Goal: Information Seeking & Learning: Learn about a topic

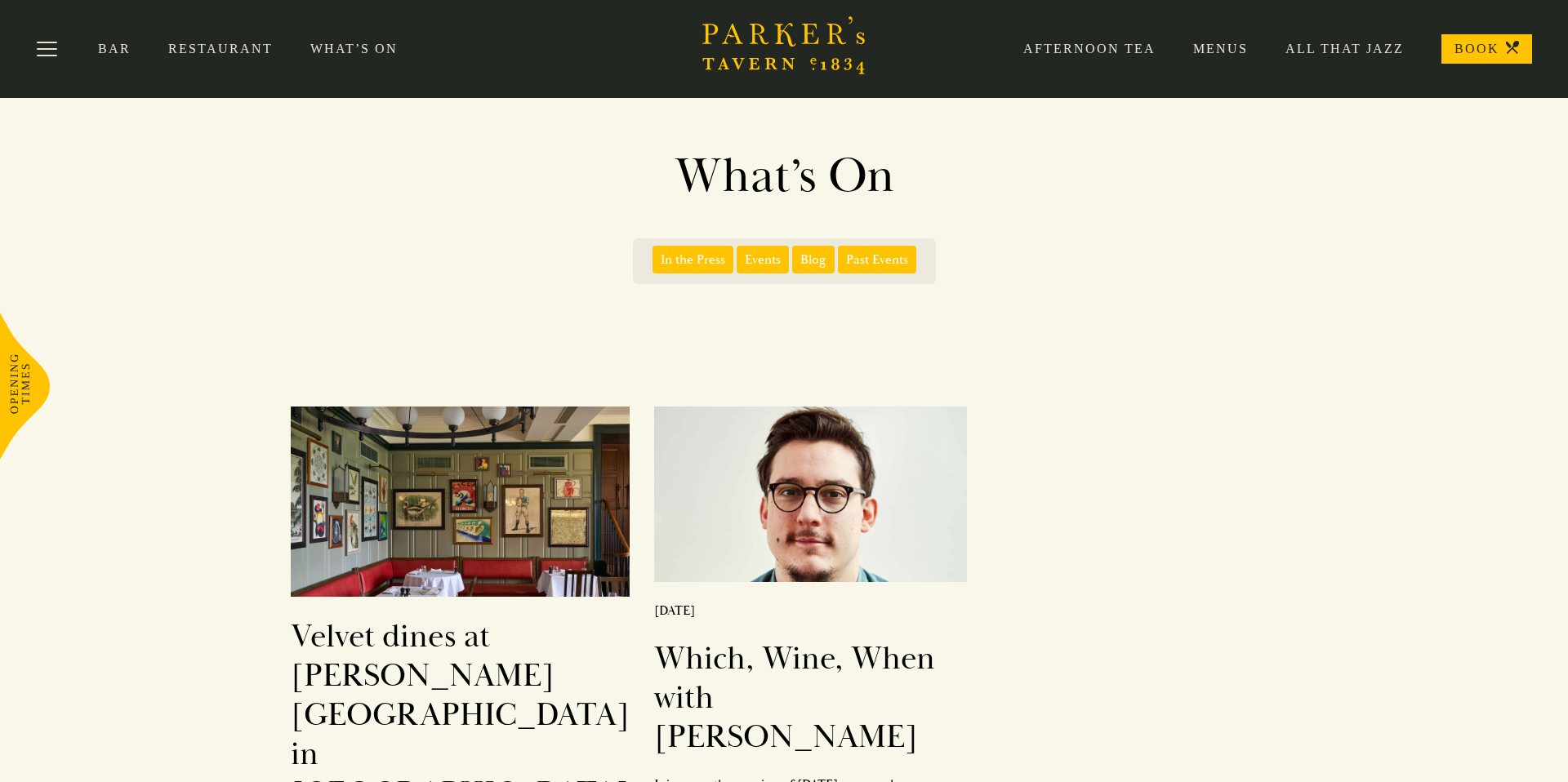
click at [345, 46] on link "What’s On" at bounding box center [373, 49] width 125 height 16
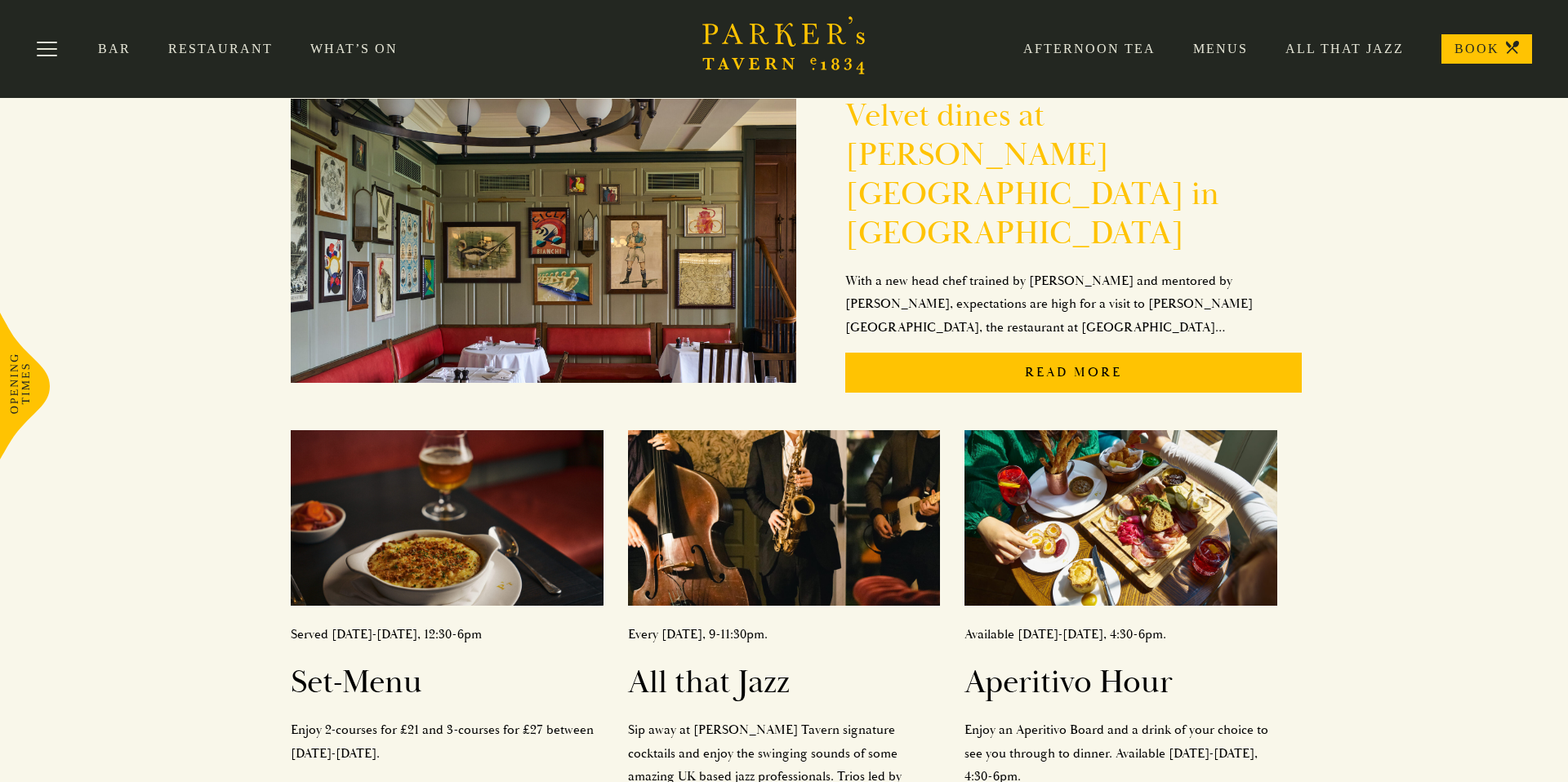
scroll to position [317, 0]
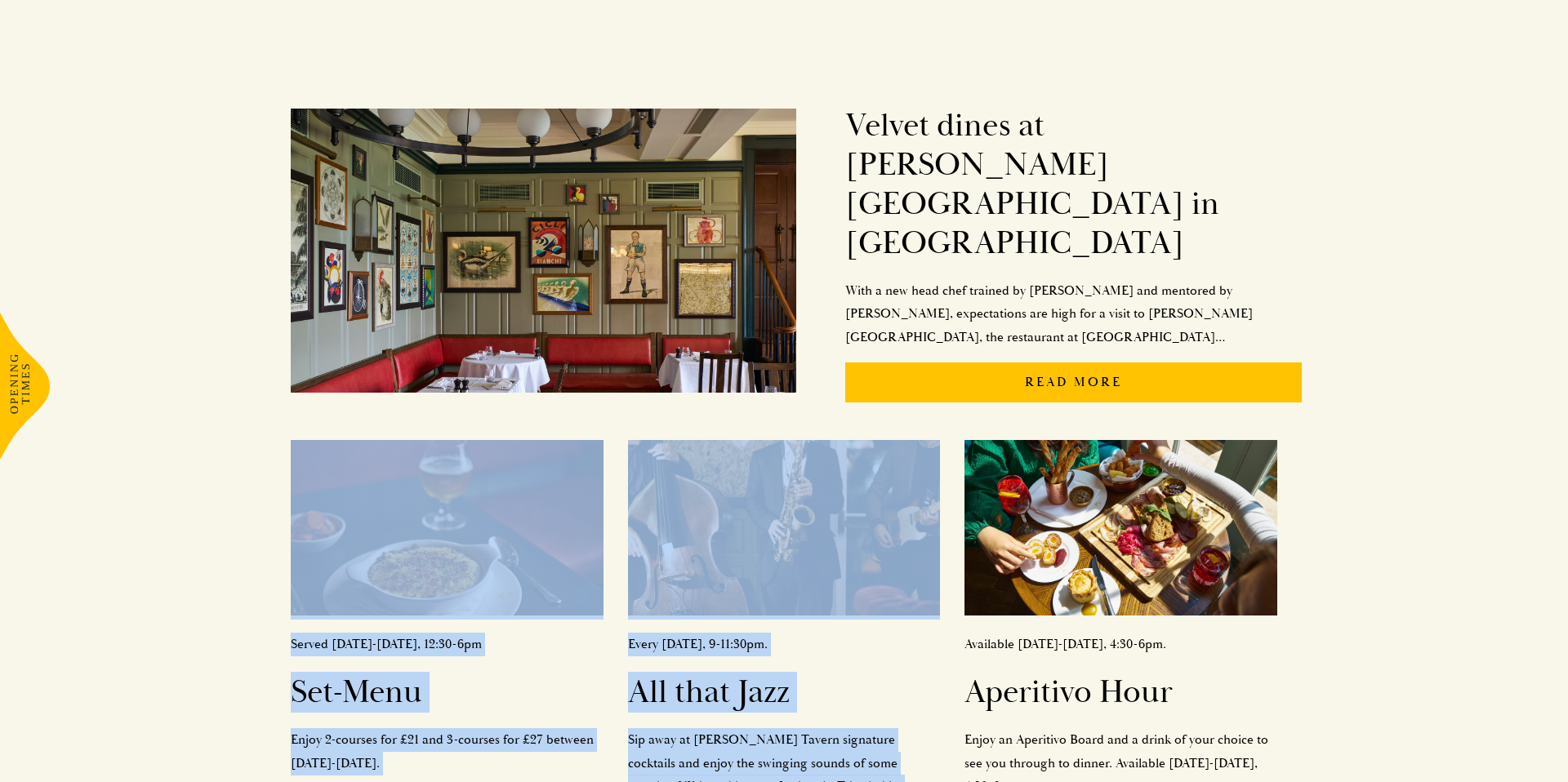
drag, startPoint x: 1297, startPoint y: 392, endPoint x: 561, endPoint y: 395, distance: 736.0
click at [561, 395] on div "Velvet dines at [PERSON_NAME][GEOGRAPHIC_DATA] in [GEOGRAPHIC_DATA] With a new …" at bounding box center [784, 468] width 1143 height 806
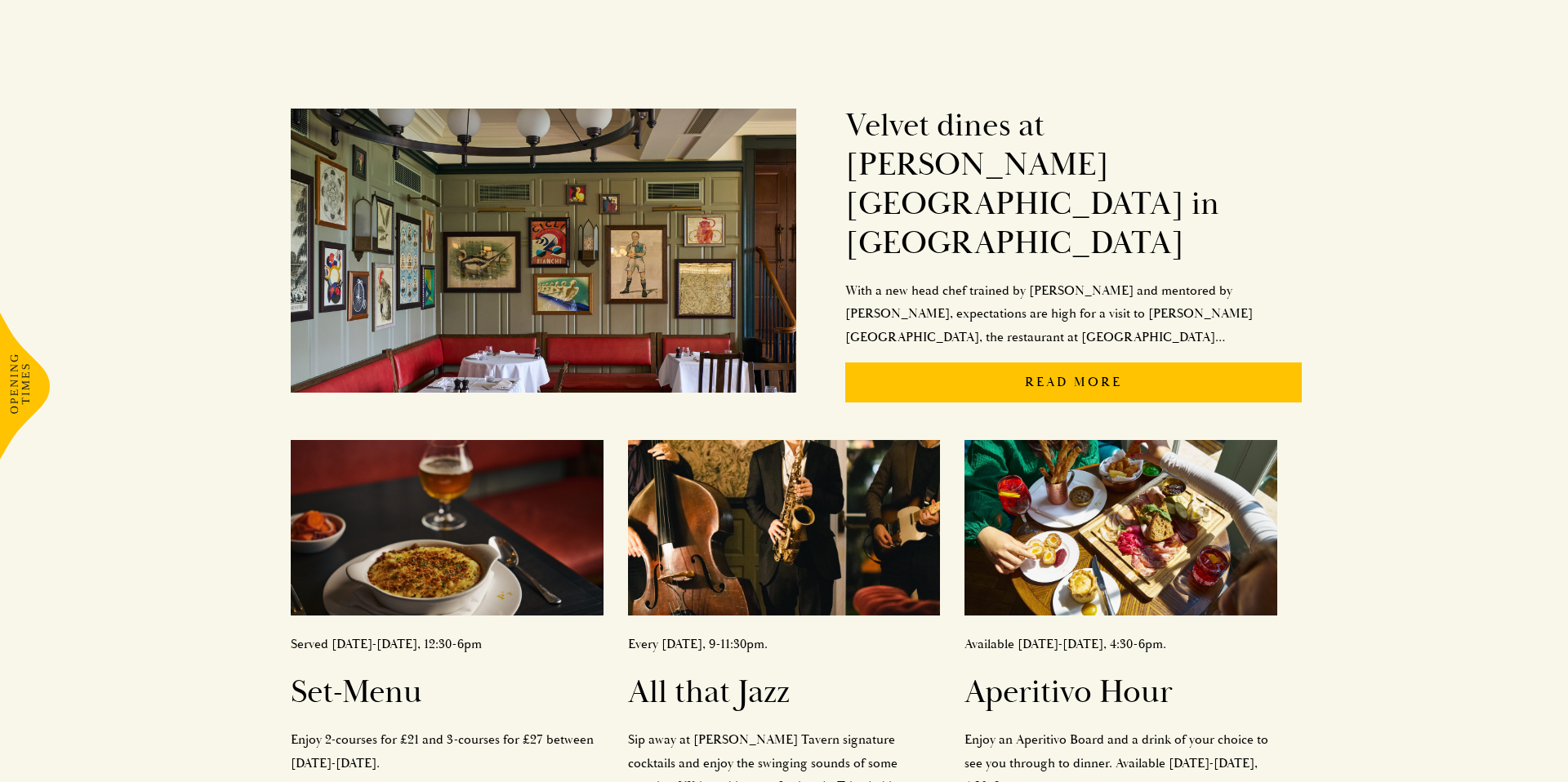
click at [1356, 433] on div "Velvet dines at [PERSON_NAME][GEOGRAPHIC_DATA] in [GEOGRAPHIC_DATA] With a new …" at bounding box center [784, 468] width 1568 height 806
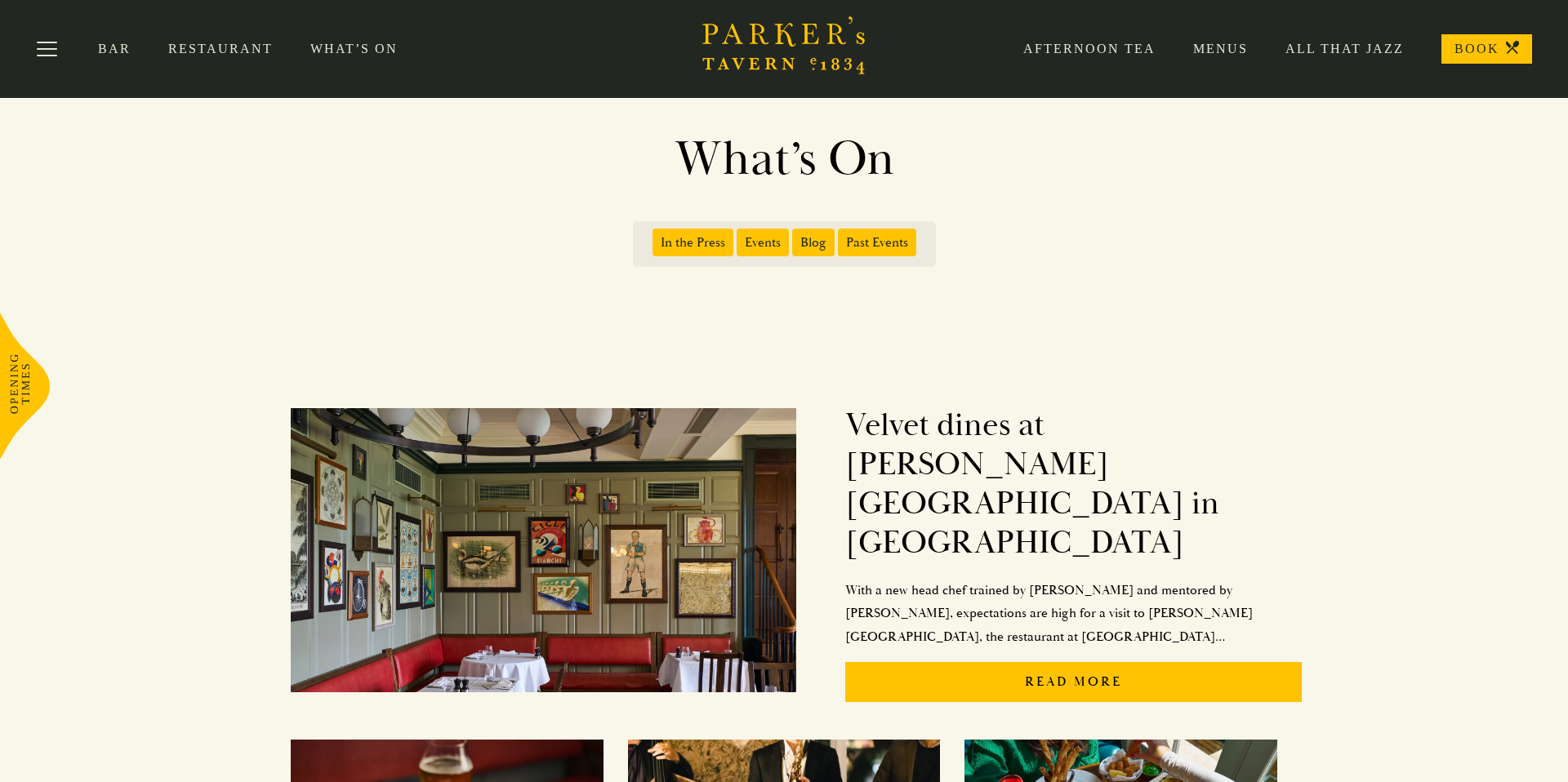
scroll to position [5, 0]
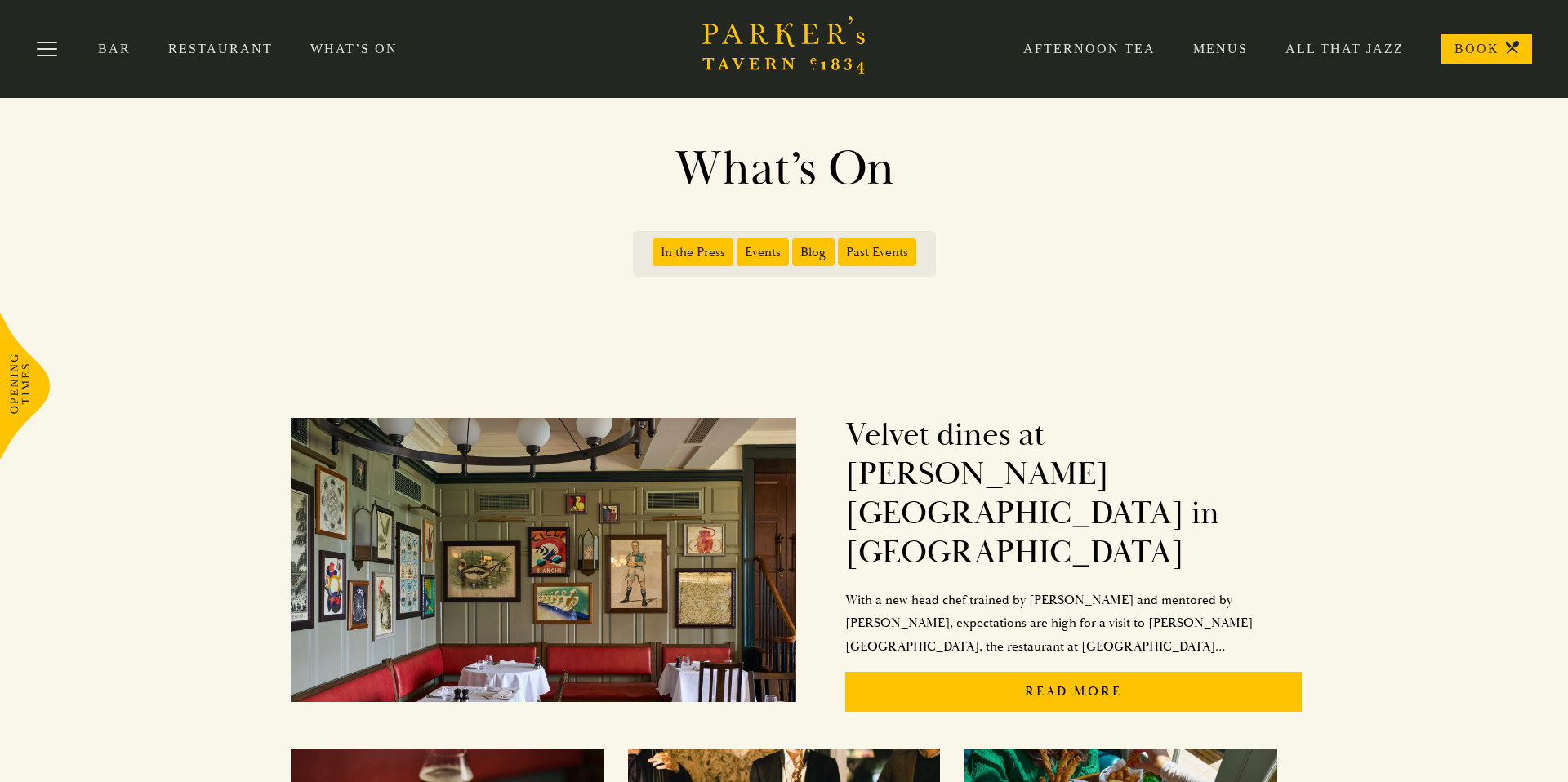
click at [760, 255] on span "Events" at bounding box center [763, 252] width 53 height 28
click at [740, 247] on input "Events" at bounding box center [740, 247] width 0 height 0
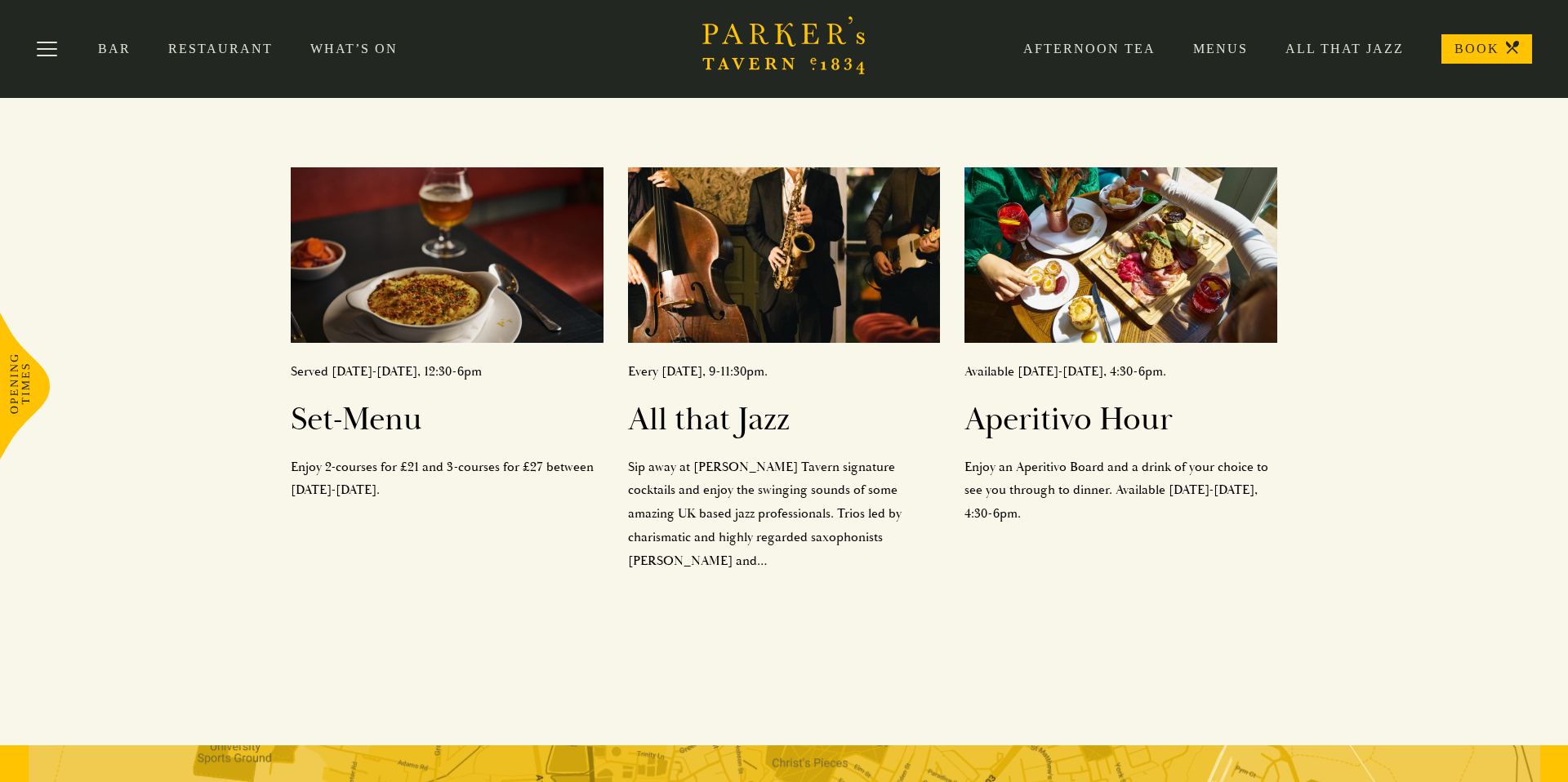
scroll to position [242, 0]
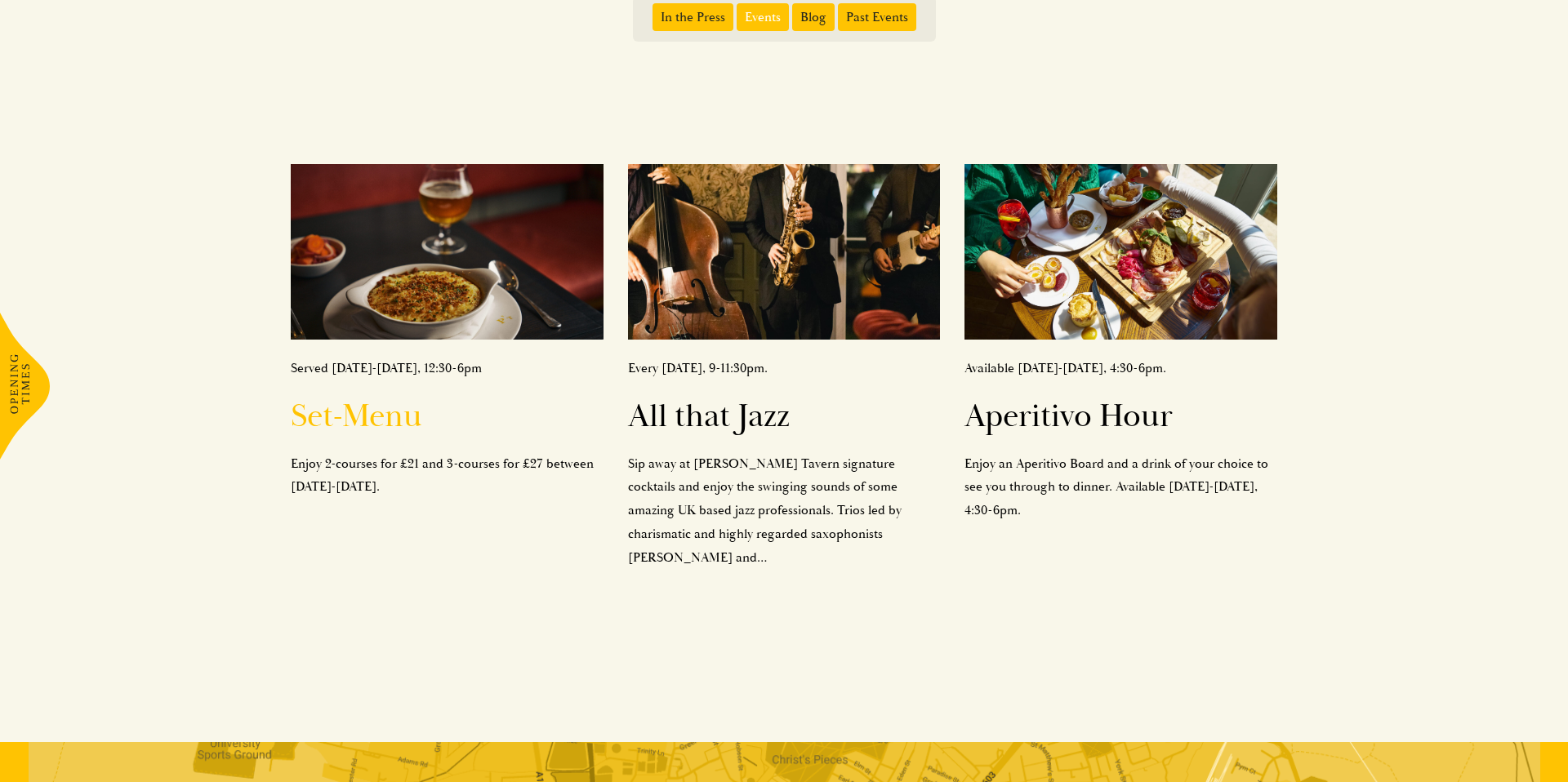
click at [456, 235] on img at bounding box center [446, 252] width 313 height 176
